Goal: Task Accomplishment & Management: Use online tool/utility

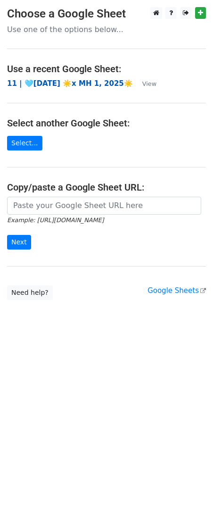
click at [84, 83] on strong "11 | 🩵[DATE] ☀️x MH 1, 2025☀️" at bounding box center [70, 83] width 126 height 8
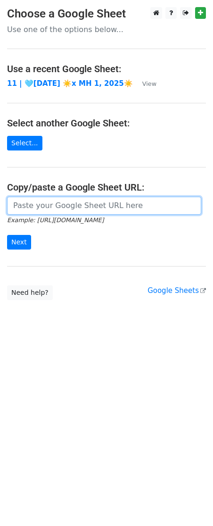
click at [58, 205] on input "url" at bounding box center [104, 206] width 194 height 18
paste input "https://docs.google.com/spreadsheets/d/1SR7Rd6QvO6Nsgq-PfZcuvEjK3PCFRfQVbft0AIx…"
type input "https://docs.google.com/spreadsheets/d/1SR7Rd6QvO6Nsgq-PfZcuvEjK3PCFRfQVbft0AIx…"
click at [7, 235] on input "Next" at bounding box center [19, 242] width 24 height 15
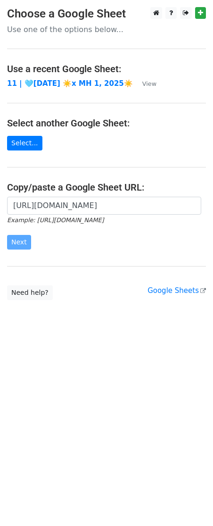
scroll to position [0, 0]
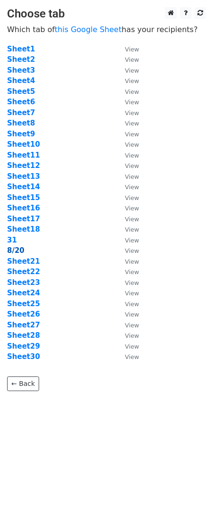
click at [22, 253] on strong "8/20" at bounding box center [15, 250] width 17 height 8
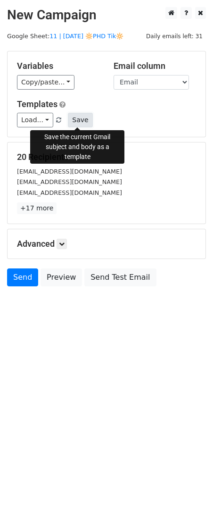
click at [79, 117] on button "Save" at bounding box center [80, 120] width 25 height 15
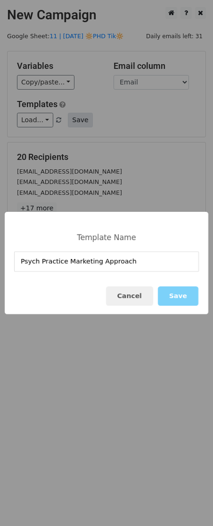
type input "Psych Practice Marketing Approach"
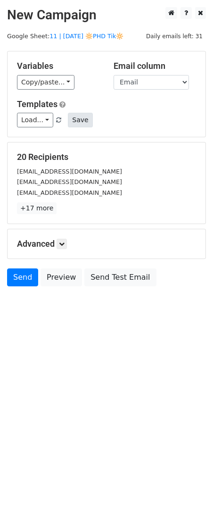
drag, startPoint x: 65, startPoint y: 126, endPoint x: 73, endPoint y: 126, distance: 8.5
click at [73, 126] on div "Load... Mental Health Marketing Growth Mental Health Marketing Guide Mental Hea…" at bounding box center [106, 120] width 193 height 15
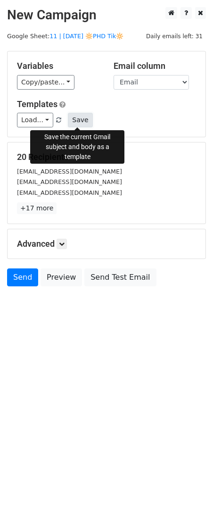
click at [73, 116] on button "Save" at bounding box center [80, 120] width 25 height 15
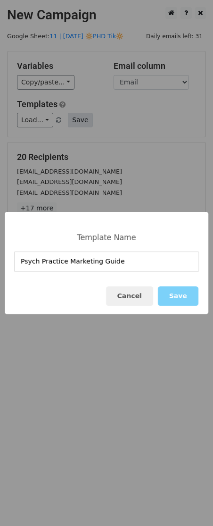
type input "Psych Practice Marketing Guide"
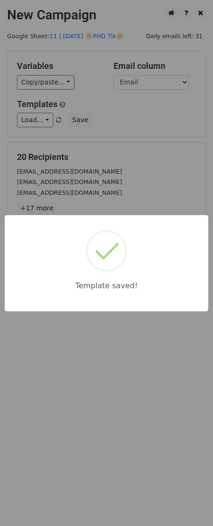
drag, startPoint x: 101, startPoint y: 178, endPoint x: 101, endPoint y: 242, distance: 63.2
click at [101, 182] on div "Template saved!" at bounding box center [106, 263] width 213 height 526
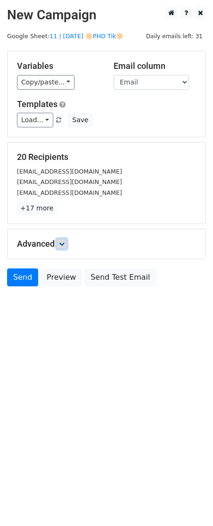
click at [65, 241] on icon at bounding box center [62, 244] width 6 height 6
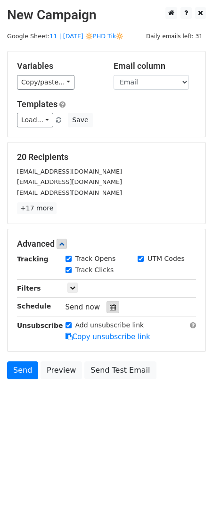
click at [112, 308] on div at bounding box center [113, 307] width 13 height 12
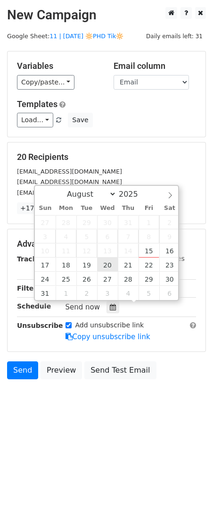
type input "2025-08-20 12:00"
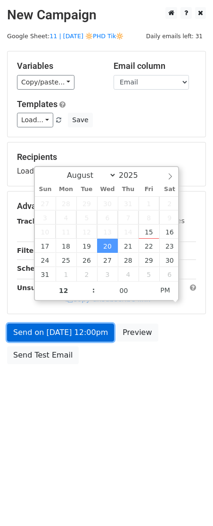
click at [85, 332] on link "Send on Aug 20 at 12:00pm" at bounding box center [60, 333] width 107 height 18
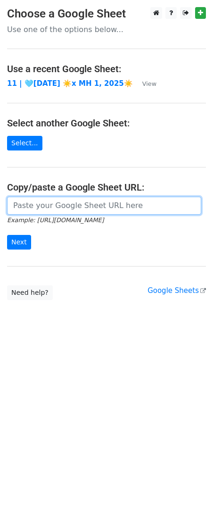
click at [62, 212] on input "url" at bounding box center [104, 206] width 194 height 18
paste input "https://docs.google.com/spreadsheets/d/1SR7Rd6QvO6Nsgq-PfZcuvEjK3PCFRfQVbft0AIx…"
type input "https://docs.google.com/spreadsheets/d/1SR7Rd6QvO6Nsgq-PfZcuvEjK3PCFRfQVbft0AIx…"
click at [7, 235] on input "Next" at bounding box center [19, 242] width 24 height 15
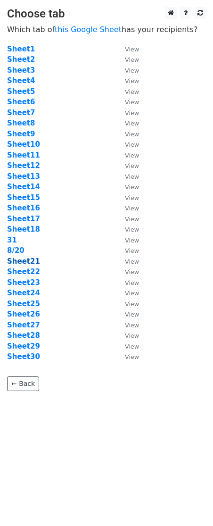
click at [23, 261] on strong "Sheet21" at bounding box center [23, 261] width 33 height 8
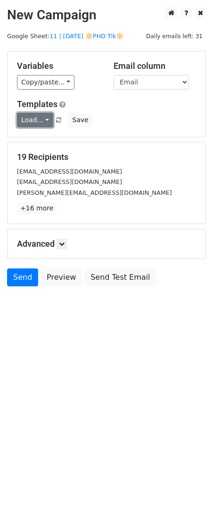
click at [42, 116] on link "Load..." at bounding box center [35, 120] width 36 height 15
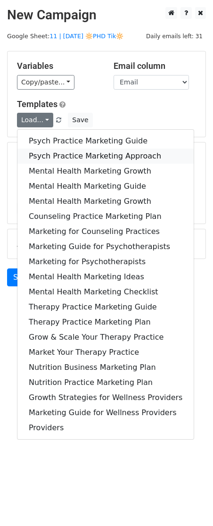
click at [46, 151] on link "Psych Practice Marketing Approach" at bounding box center [105, 156] width 176 height 15
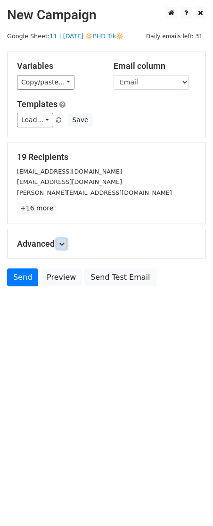
click at [65, 243] on icon at bounding box center [62, 244] width 6 height 6
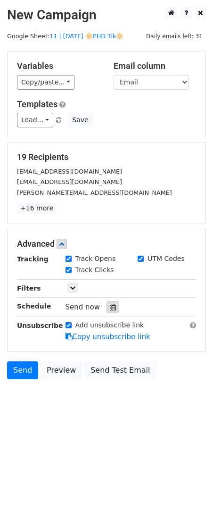
click at [112, 308] on div at bounding box center [113, 307] width 13 height 12
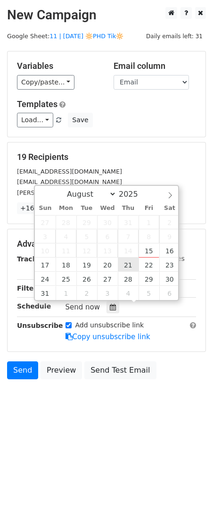
type input "2025-08-21 12:00"
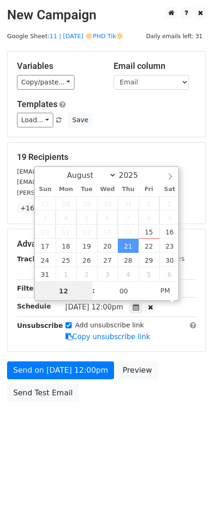
scroll to position [0, 0]
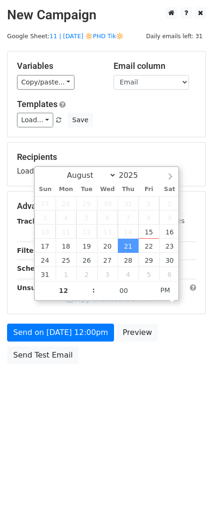
click at [84, 353] on div "Send on Aug 21 at 12:00pm Preview Send Test Email" at bounding box center [106, 346] width 213 height 45
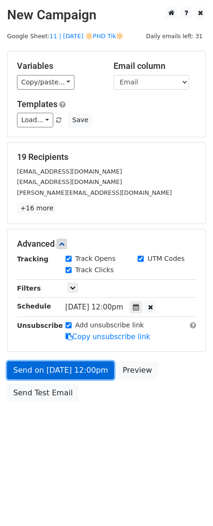
click at [44, 369] on link "Send on Aug 21 at 12:00pm" at bounding box center [60, 370] width 107 height 18
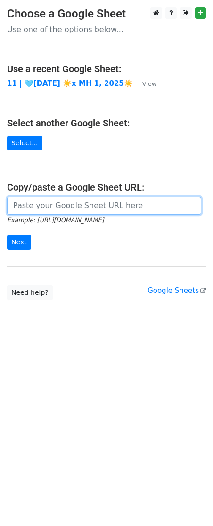
click at [71, 204] on input "url" at bounding box center [104, 206] width 194 height 18
paste input "[URL][DOMAIN_NAME]"
type input "[URL][DOMAIN_NAME]"
click at [7, 235] on input "Next" at bounding box center [19, 242] width 24 height 15
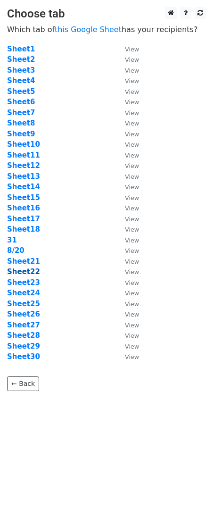
click at [25, 272] on strong "Sheet22" at bounding box center [23, 272] width 33 height 8
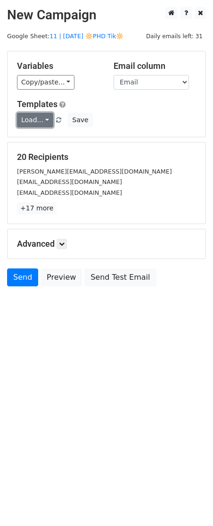
click at [36, 118] on link "Load..." at bounding box center [35, 120] width 36 height 15
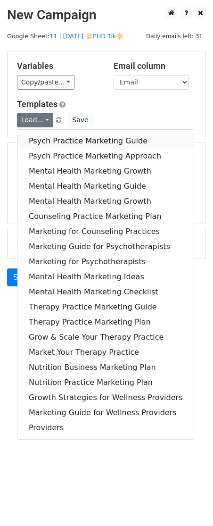
click at [42, 144] on link "Psych Practice Marketing Guide" at bounding box center [105, 141] width 176 height 15
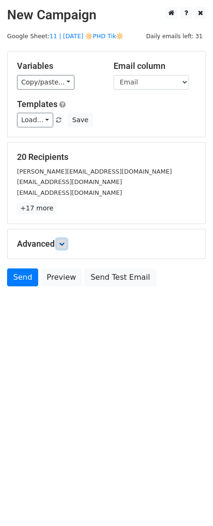
click at [65, 244] on icon at bounding box center [62, 244] width 6 height 6
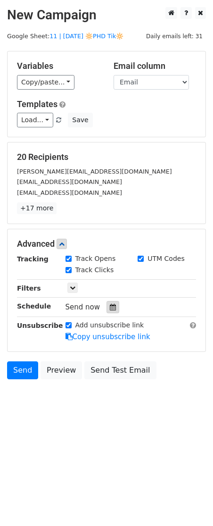
click at [110, 305] on icon at bounding box center [113, 307] width 6 height 7
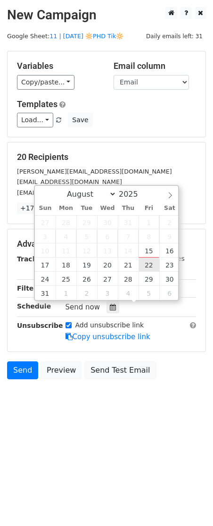
type input "2025-08-22 12:00"
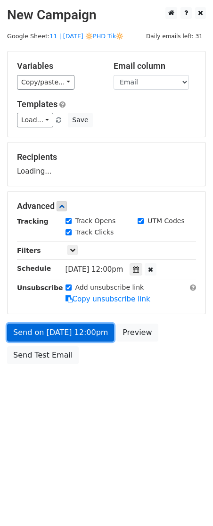
click at [93, 333] on link "Send on Aug 22 at 12:00pm" at bounding box center [60, 333] width 107 height 18
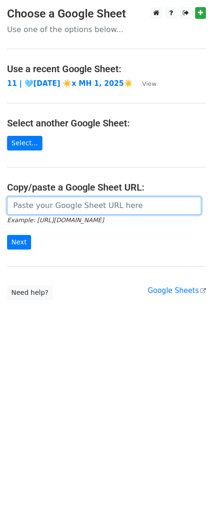
click at [86, 205] on input "url" at bounding box center [104, 206] width 194 height 18
paste input "https://docs.google.com/spreadsheets/d/1SR7Rd6QvO6Nsgq-PfZcuvEjK3PCFRfQVbft0AIx…"
type input "https://docs.google.com/spreadsheets/d/1SR7Rd6QvO6Nsgq-PfZcuvEjK3PCFRfQVbft0AIx…"
click at [7, 235] on input "Next" at bounding box center [19, 242] width 24 height 15
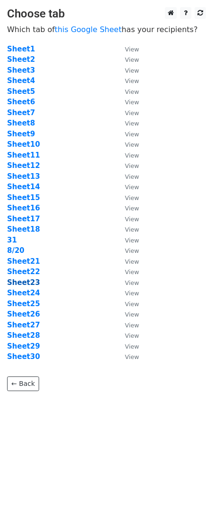
click at [28, 284] on strong "Sheet23" at bounding box center [23, 282] width 33 height 8
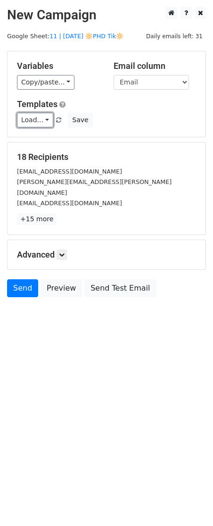
click at [32, 123] on link "Load..." at bounding box center [35, 120] width 36 height 15
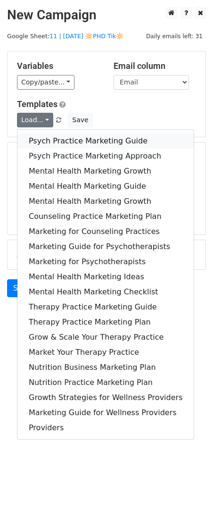
click at [39, 139] on link "Psych Practice Marketing Guide" at bounding box center [105, 141] width 176 height 15
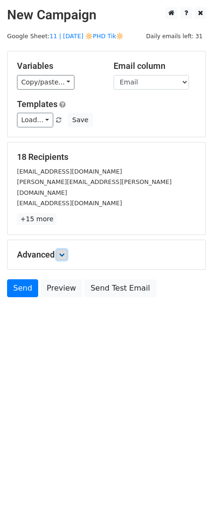
click at [65, 252] on icon at bounding box center [62, 255] width 6 height 6
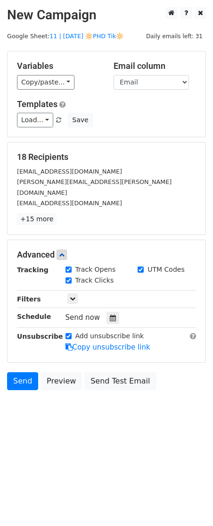
click at [113, 314] on div "Tracking Track Opens UTM Codes Track Clicks Filters Only include spreadsheet ro…" at bounding box center [106, 309] width 179 height 88
click at [113, 313] on div at bounding box center [113, 318] width 13 height 12
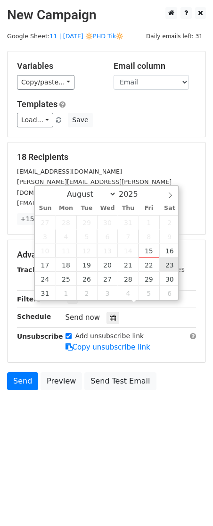
type input "2025-08-23 12:00"
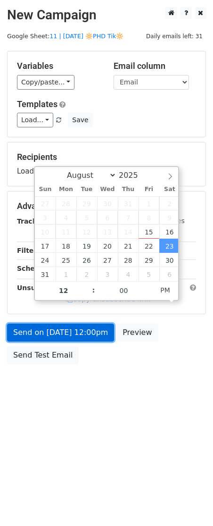
click at [82, 331] on link "Send on Aug 23 at 12:00pm" at bounding box center [60, 333] width 107 height 18
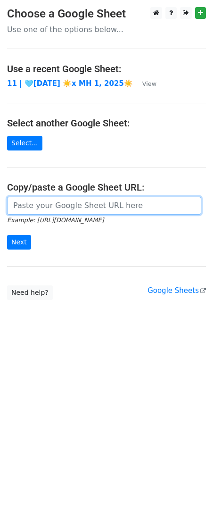
click at [68, 205] on input "url" at bounding box center [104, 206] width 194 height 18
paste input "[URL][DOMAIN_NAME]"
type input "[URL][DOMAIN_NAME]"
click at [7, 235] on input "Next" at bounding box center [19, 242] width 24 height 15
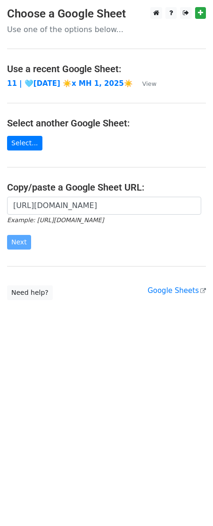
scroll to position [0, 0]
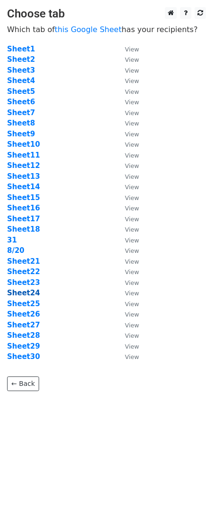
click at [28, 292] on strong "Sheet24" at bounding box center [23, 293] width 33 height 8
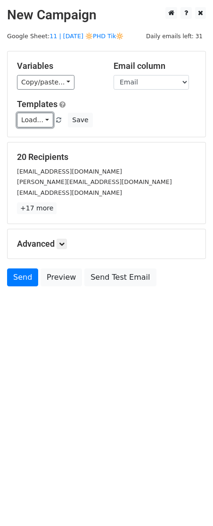
drag, startPoint x: 42, startPoint y: 121, endPoint x: 50, endPoint y: 141, distance: 21.2
click at [42, 121] on link "Load..." at bounding box center [35, 120] width 36 height 15
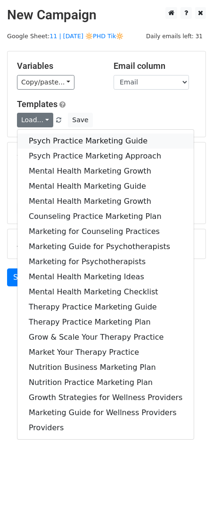
click at [59, 139] on link "Psych Practice Marketing Guide" at bounding box center [105, 141] width 176 height 15
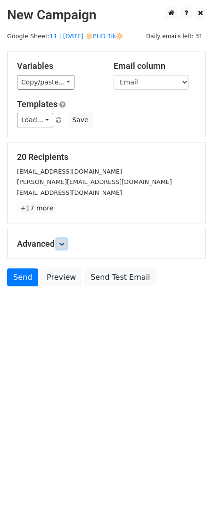
click at [65, 242] on icon at bounding box center [62, 244] width 6 height 6
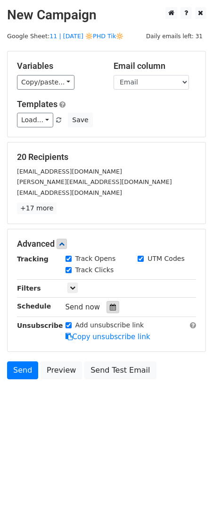
click at [111, 304] on icon at bounding box center [113, 307] width 6 height 7
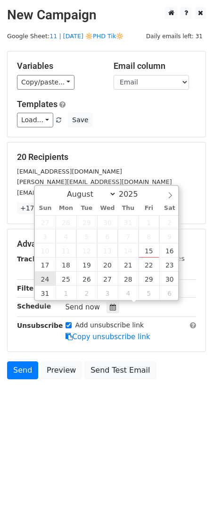
type input "2025-08-24 12:00"
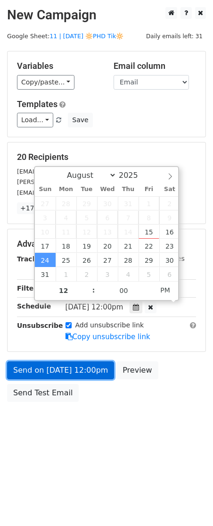
click at [53, 370] on link "Send on Aug 24 at 12:00pm" at bounding box center [60, 370] width 107 height 18
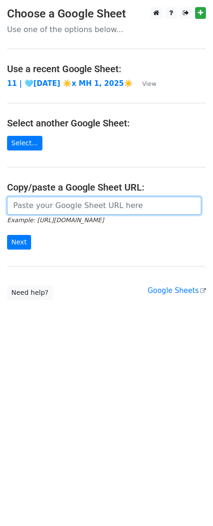
click at [59, 202] on input "url" at bounding box center [104, 206] width 194 height 18
paste input "https://docs.google.com/spreadsheets/d/1SR7Rd6QvO6Nsgq-PfZcuvEjK3PCFRfQVbft0AIx…"
type input "https://docs.google.com/spreadsheets/d/1SR7Rd6QvO6Nsgq-PfZcuvEjK3PCFRfQVbft0AIx…"
click at [7, 235] on input "Next" at bounding box center [19, 242] width 24 height 15
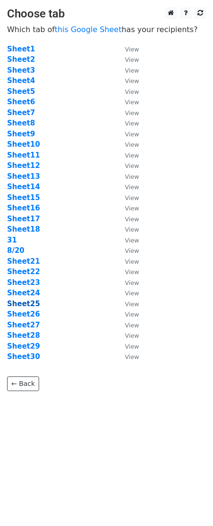
click at [26, 301] on strong "Sheet25" at bounding box center [23, 304] width 33 height 8
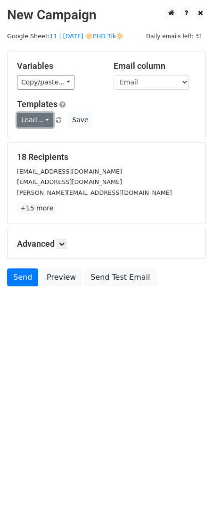
click at [38, 126] on link "Load..." at bounding box center [35, 120] width 36 height 15
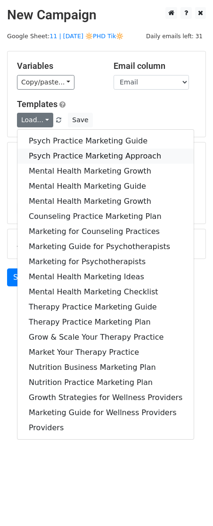
click at [40, 149] on link "Psych Practice Marketing Approach" at bounding box center [105, 156] width 176 height 15
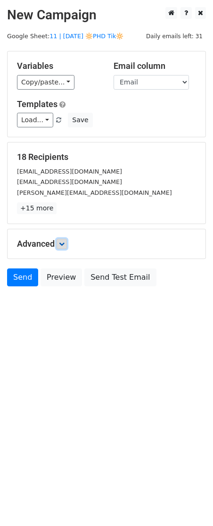
click at [64, 244] on icon at bounding box center [62, 244] width 6 height 6
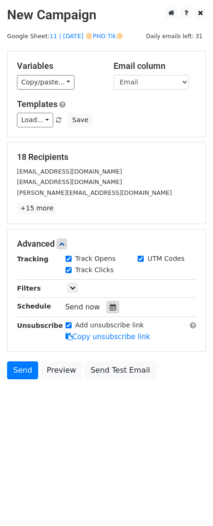
click at [109, 311] on div at bounding box center [113, 307] width 13 height 12
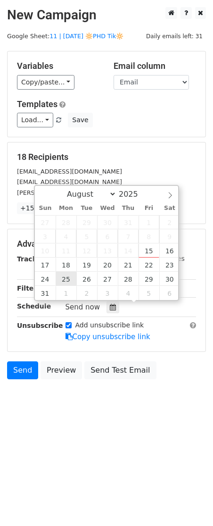
type input "2025-08-25 12:00"
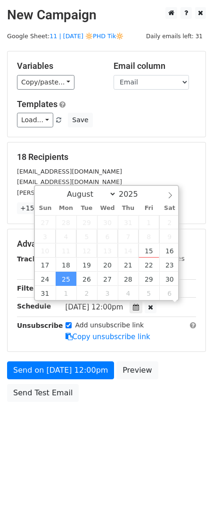
scroll to position [0, 0]
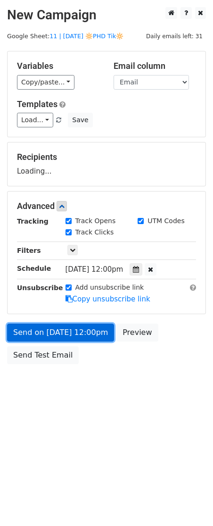
click at [57, 332] on link "Send on Aug 25 at 12:00pm" at bounding box center [60, 333] width 107 height 18
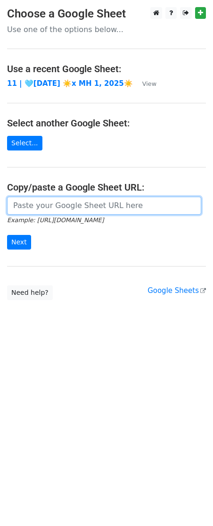
click at [58, 202] on input "url" at bounding box center [104, 206] width 194 height 18
paste input "[URL][DOMAIN_NAME]"
type input "[URL][DOMAIN_NAME]"
click at [7, 235] on input "Next" at bounding box center [19, 242] width 24 height 15
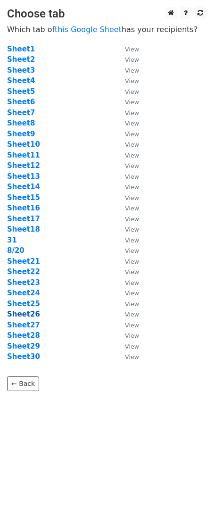
click at [31, 312] on strong "Sheet26" at bounding box center [23, 314] width 33 height 8
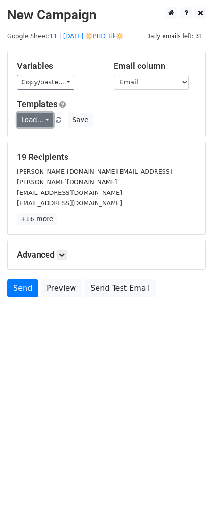
click at [34, 115] on link "Load..." at bounding box center [35, 120] width 36 height 15
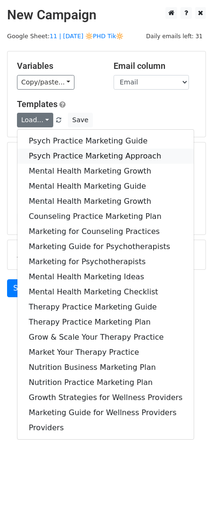
click at [43, 154] on link "Psych Practice Marketing Approach" at bounding box center [105, 156] width 176 height 15
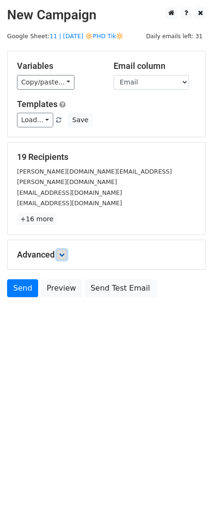
click at [63, 252] on icon at bounding box center [62, 255] width 6 height 6
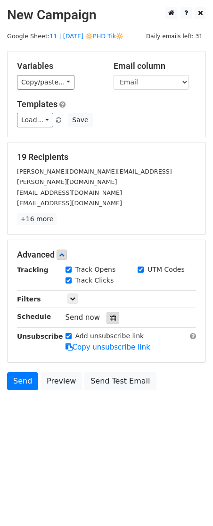
click at [112, 312] on div at bounding box center [113, 318] width 13 height 12
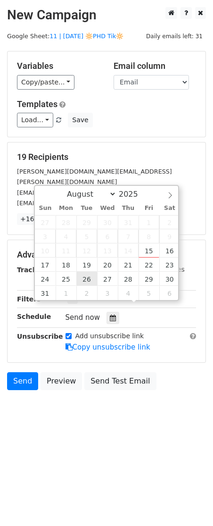
type input "2025-08-26 12:00"
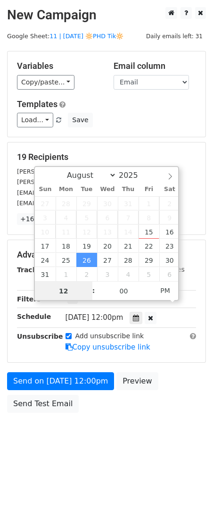
scroll to position [0, 0]
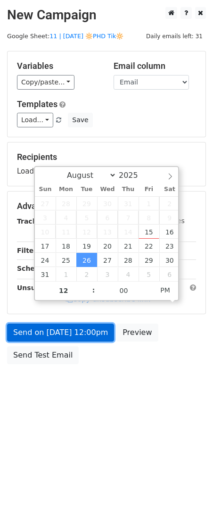
click at [69, 327] on link "Send on Aug 26 at 12:00pm" at bounding box center [60, 333] width 107 height 18
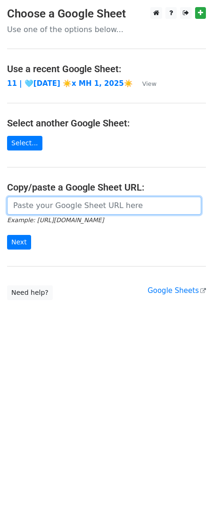
click at [78, 199] on input "url" at bounding box center [104, 206] width 194 height 18
paste input "https://docs.google.com/spreadsheets/d/1SR7Rd6QvO6Nsgq-PfZcuvEjK3PCFRfQVbft0AIx…"
type input "https://docs.google.com/spreadsheets/d/1SR7Rd6QvO6Nsgq-PfZcuvEjK3PCFRfQVbft0AIx…"
click at [7, 235] on input "Next" at bounding box center [19, 242] width 24 height 15
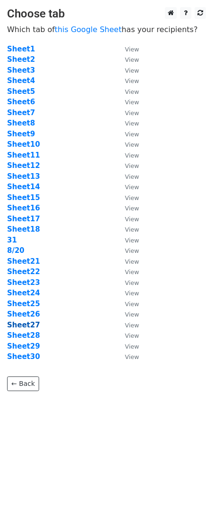
click at [17, 323] on strong "Sheet27" at bounding box center [23, 325] width 33 height 8
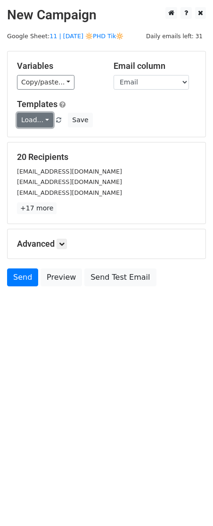
click at [36, 119] on link "Load..." at bounding box center [35, 120] width 36 height 15
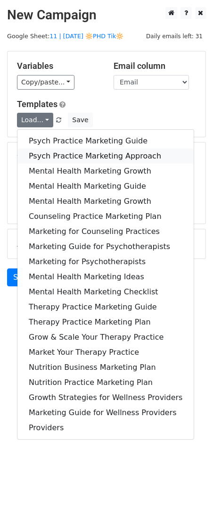
click at [37, 156] on link "Psych Practice Marketing Approach" at bounding box center [105, 156] width 176 height 15
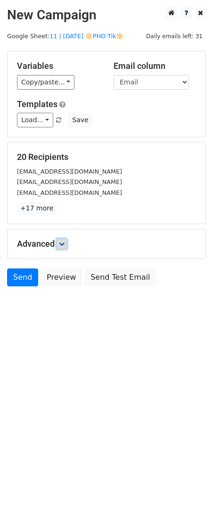
click at [62, 244] on icon at bounding box center [62, 244] width 6 height 6
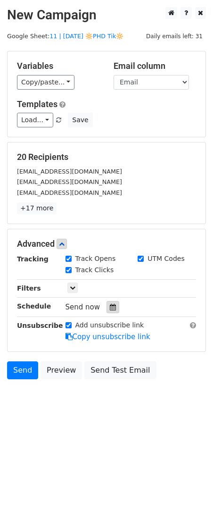
click at [114, 307] on div at bounding box center [113, 307] width 13 height 12
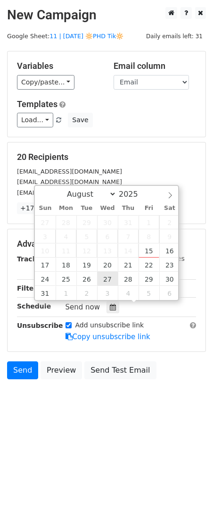
type input "[DATE] 12:00"
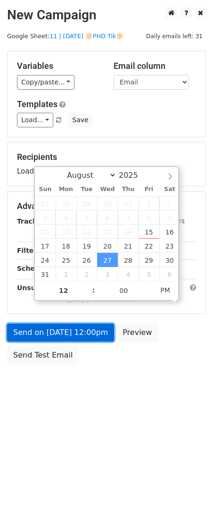
click at [73, 332] on link "Send on Aug 27 at 12:00pm" at bounding box center [60, 333] width 107 height 18
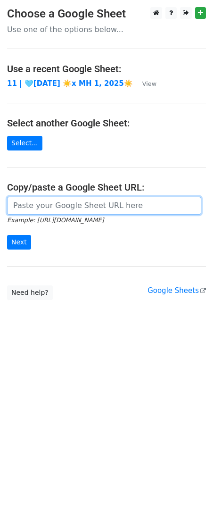
click at [75, 198] on input "url" at bounding box center [104, 206] width 194 height 18
paste input "[URL][DOMAIN_NAME]"
type input "[URL][DOMAIN_NAME]"
click at [7, 235] on input "Next" at bounding box center [19, 242] width 24 height 15
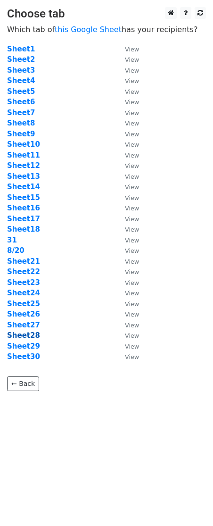
click at [25, 336] on strong "Sheet28" at bounding box center [23, 335] width 33 height 8
